Goal: Navigation & Orientation: Find specific page/section

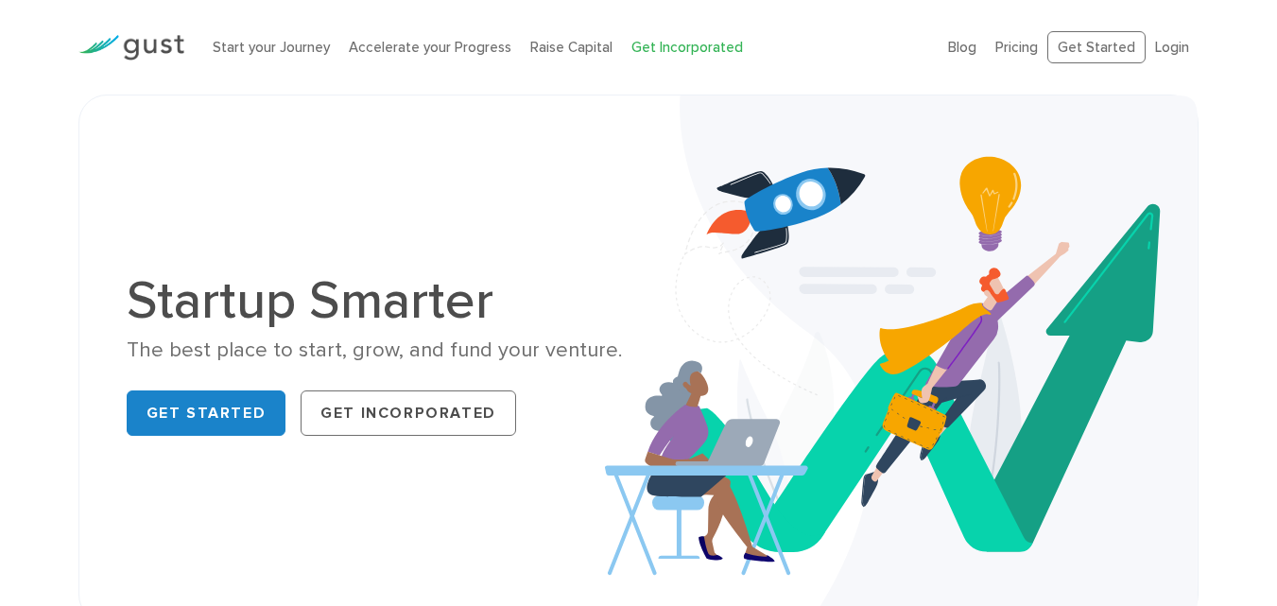
click at [664, 45] on link "Get Incorporated" at bounding box center [688, 47] width 112 height 17
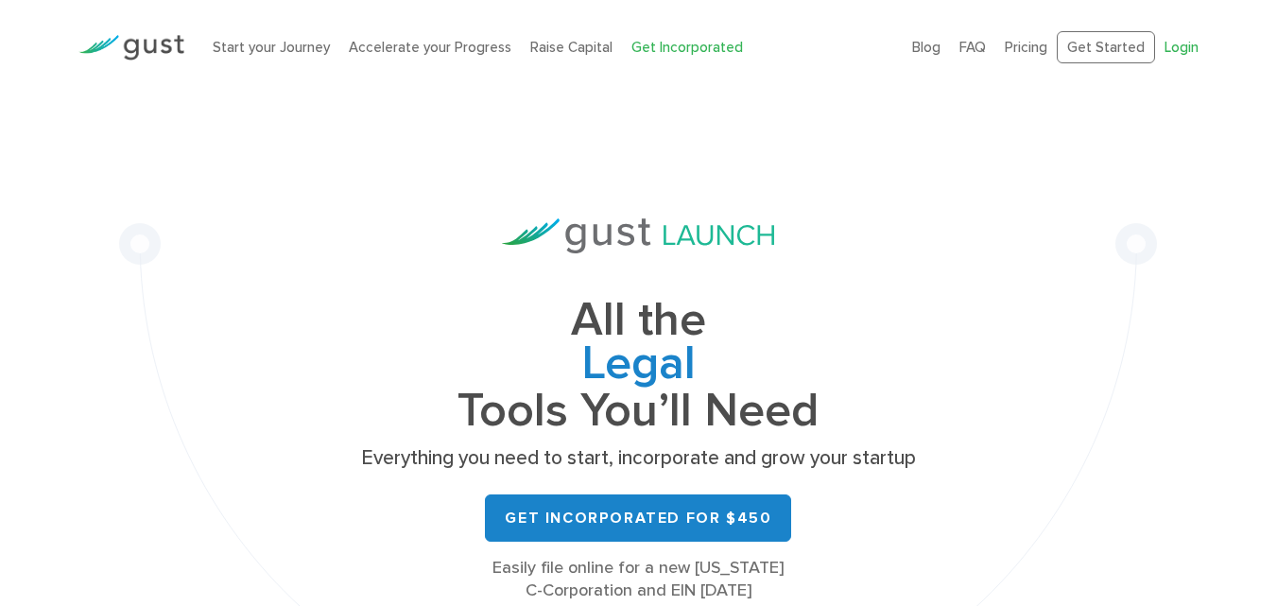
click at [1172, 48] on link "Login" at bounding box center [1182, 47] width 34 height 17
click at [1090, 45] on link "Get Started" at bounding box center [1106, 47] width 98 height 33
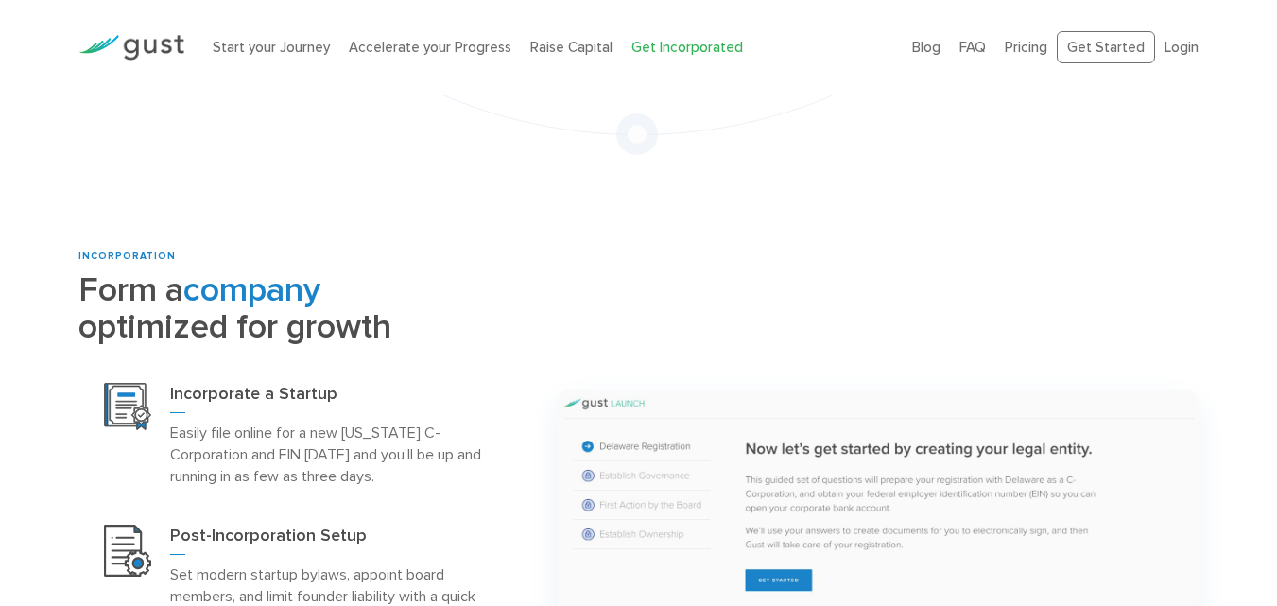
scroll to position [662, 0]
